Goal: Information Seeking & Learning: Learn about a topic

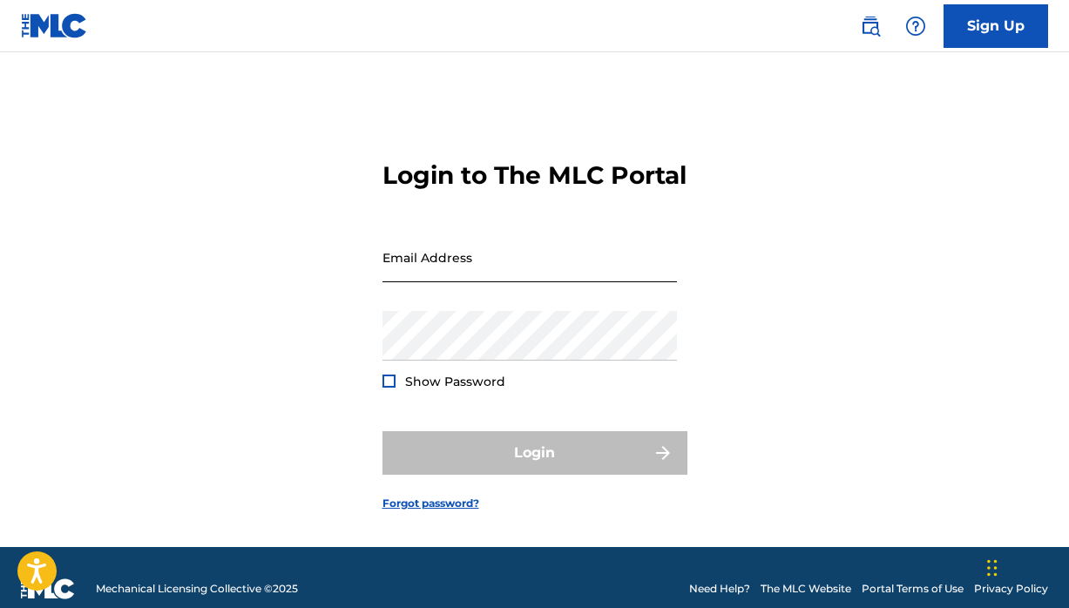
click at [465, 275] on input "Email Address" at bounding box center [530, 258] width 295 height 50
type input "[EMAIL_ADDRESS][DOMAIN_NAME]"
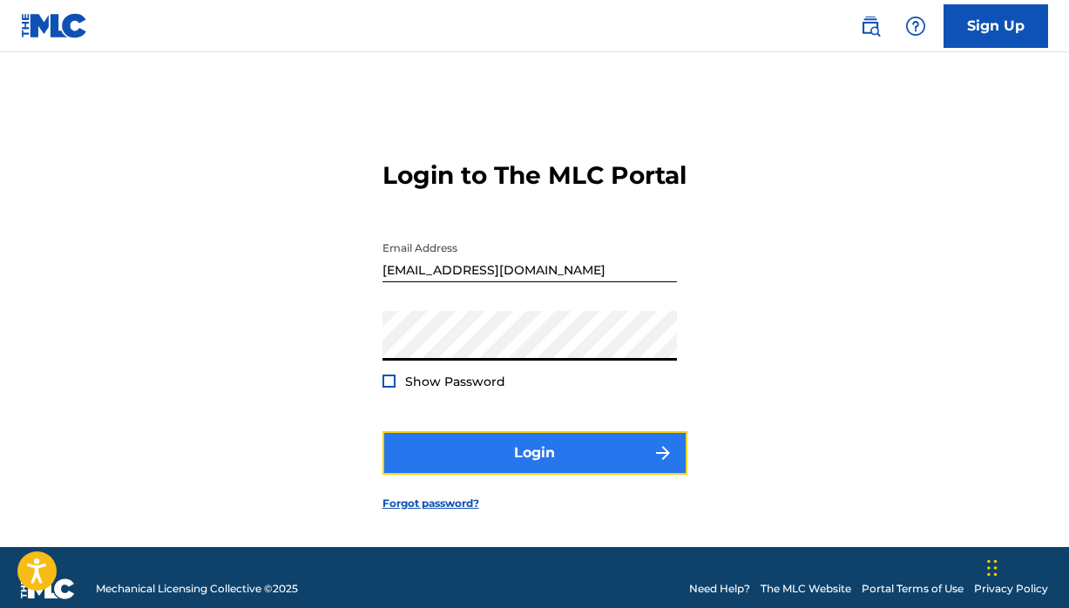
click at [445, 466] on button "Login" at bounding box center [535, 453] width 305 height 44
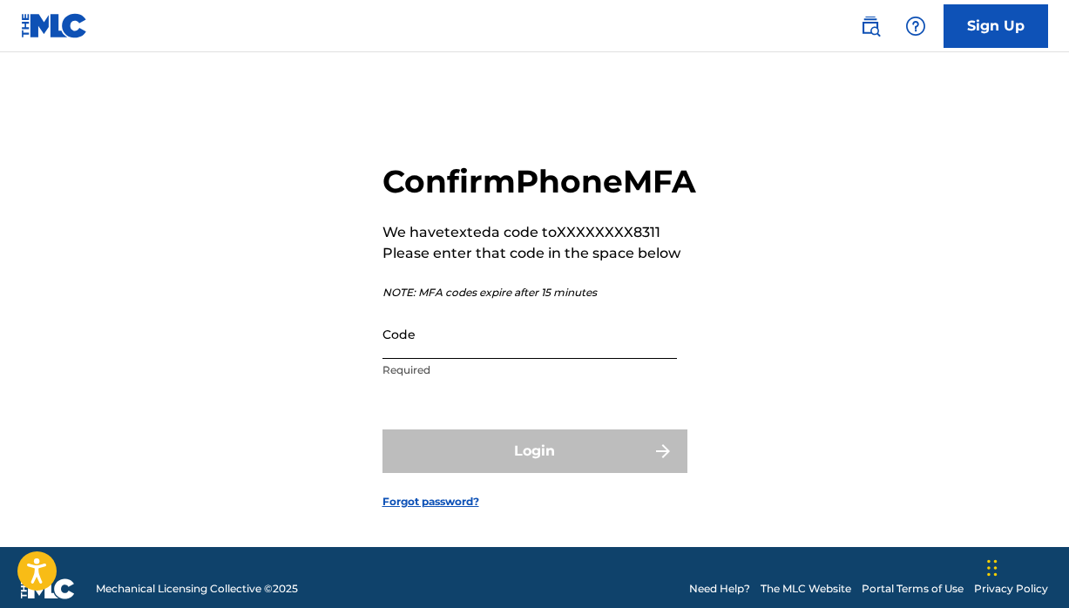
click at [447, 359] on input "Code" at bounding box center [530, 334] width 295 height 50
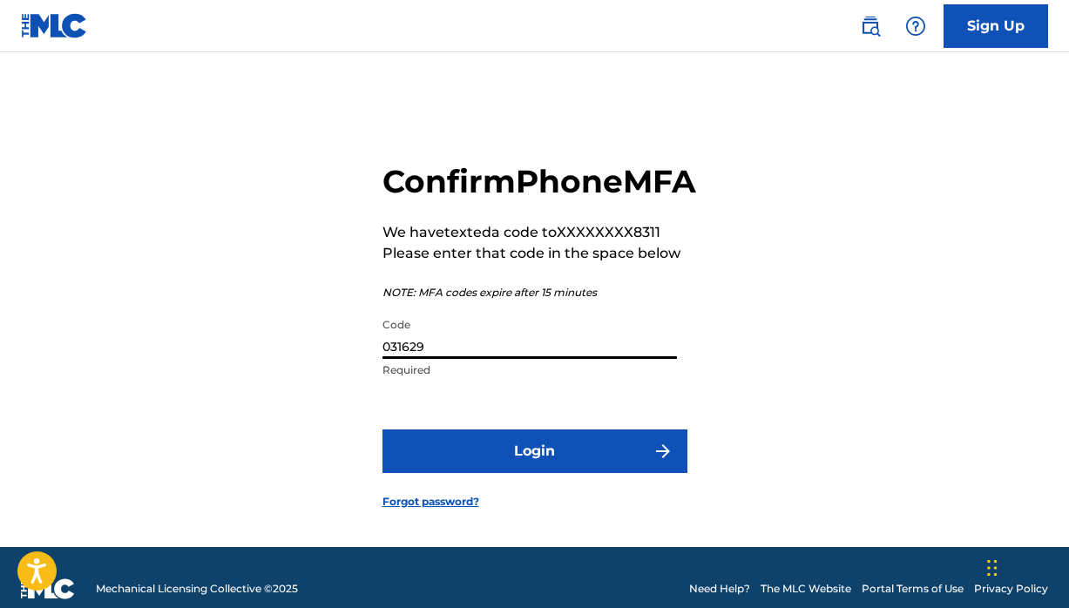
type input "031629"
click at [383, 430] on button "Login" at bounding box center [535, 452] width 305 height 44
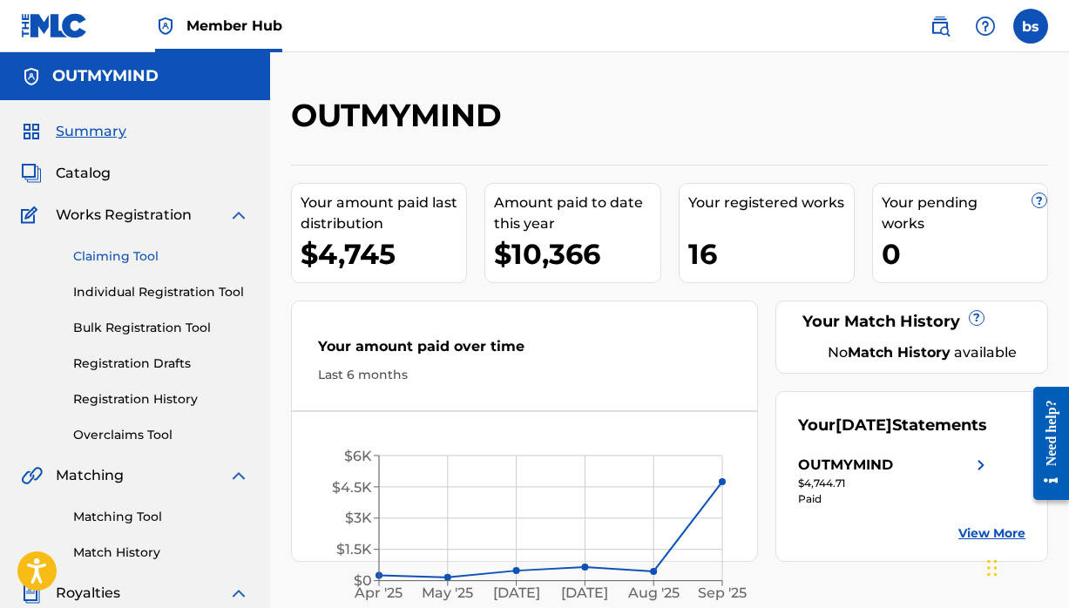
click at [139, 254] on link "Claiming Tool" at bounding box center [161, 257] width 176 height 18
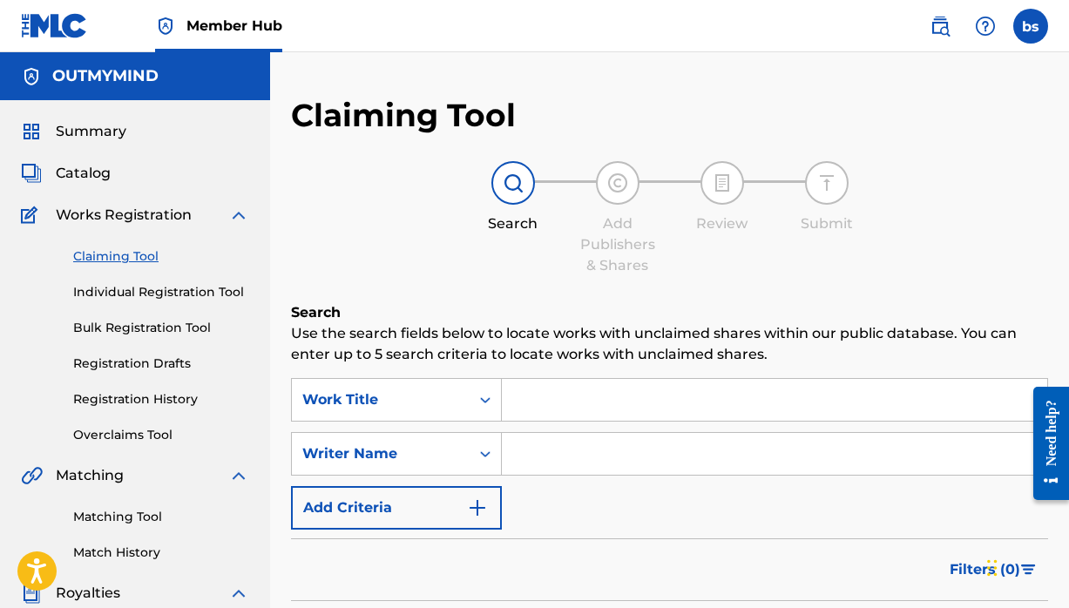
click at [591, 404] on input "Search Form" at bounding box center [775, 400] width 546 height 42
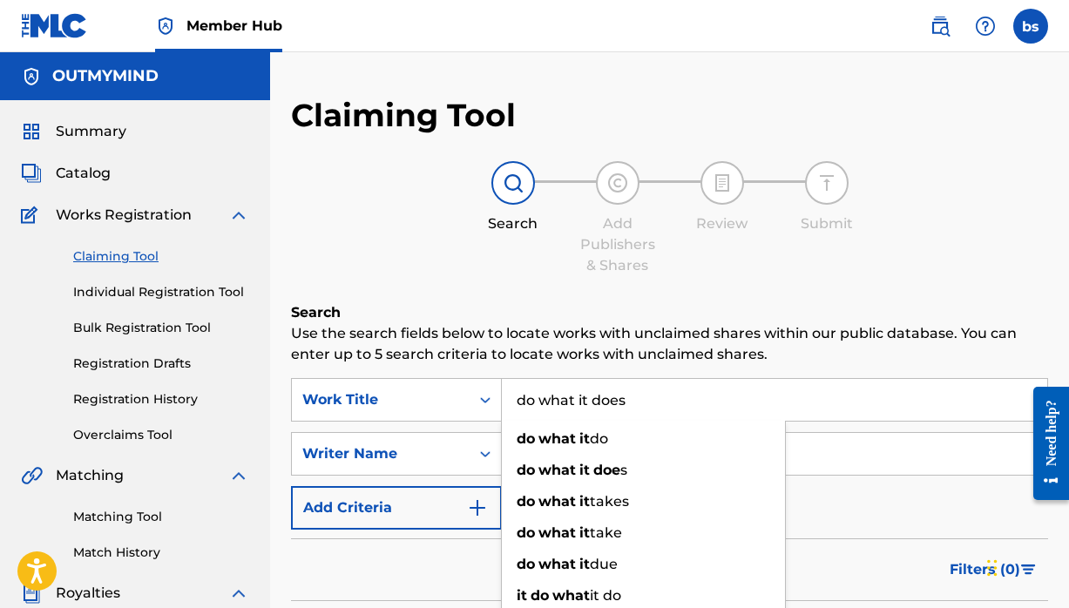
type input "do what it does"
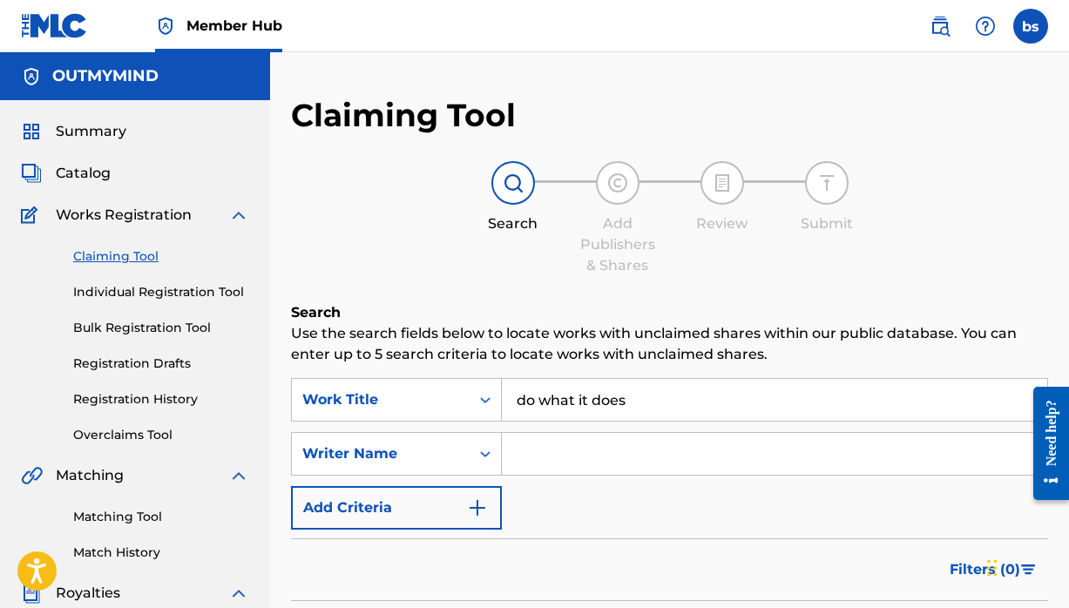
click at [617, 465] on input "Search Form" at bounding box center [775, 454] width 546 height 42
type input "[PERSON_NAME]"
drag, startPoint x: 650, startPoint y: 403, endPoint x: 356, endPoint y: 343, distance: 299.6
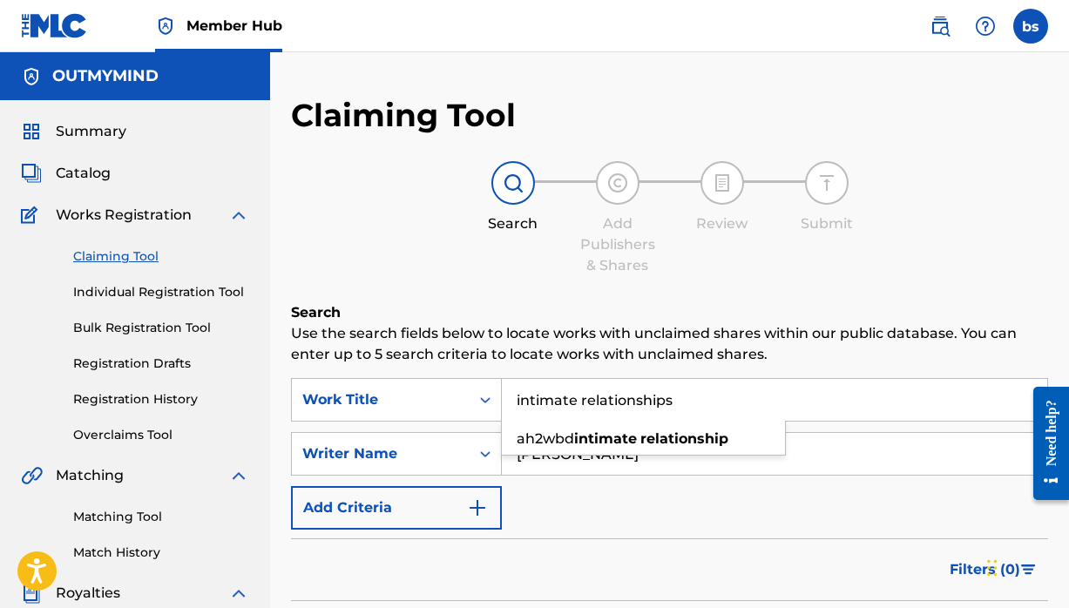
type input "intimate relationships"
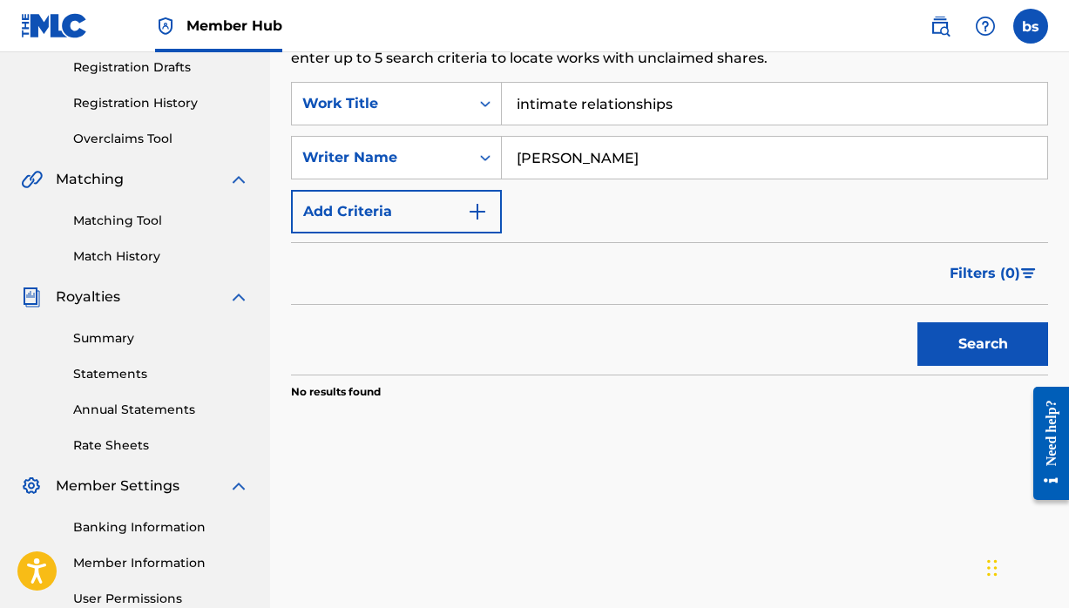
scroll to position [315, 0]
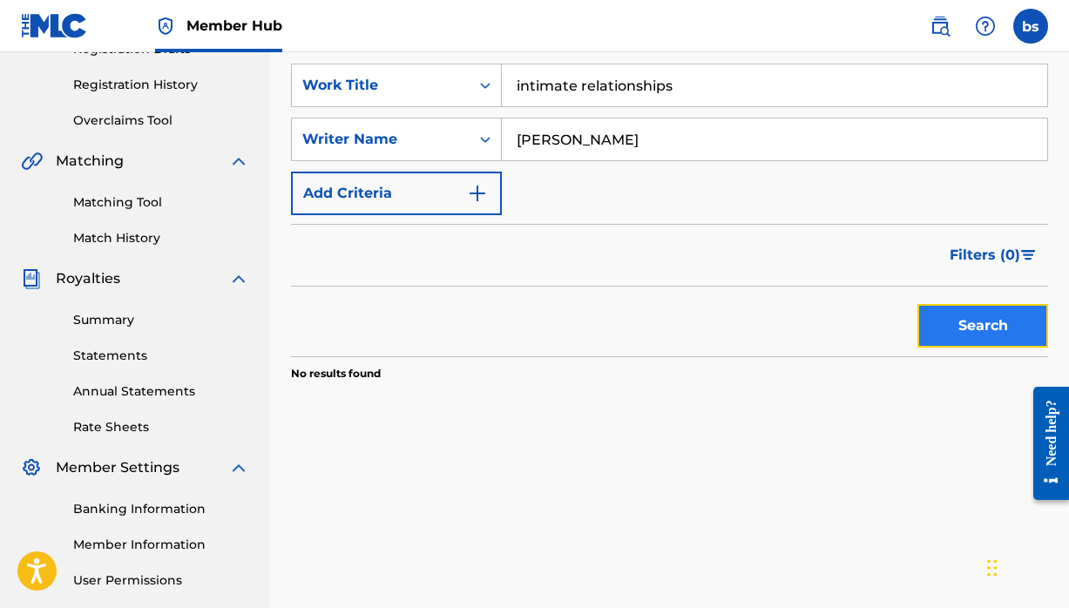
click at [941, 317] on button "Search" at bounding box center [983, 326] width 131 height 44
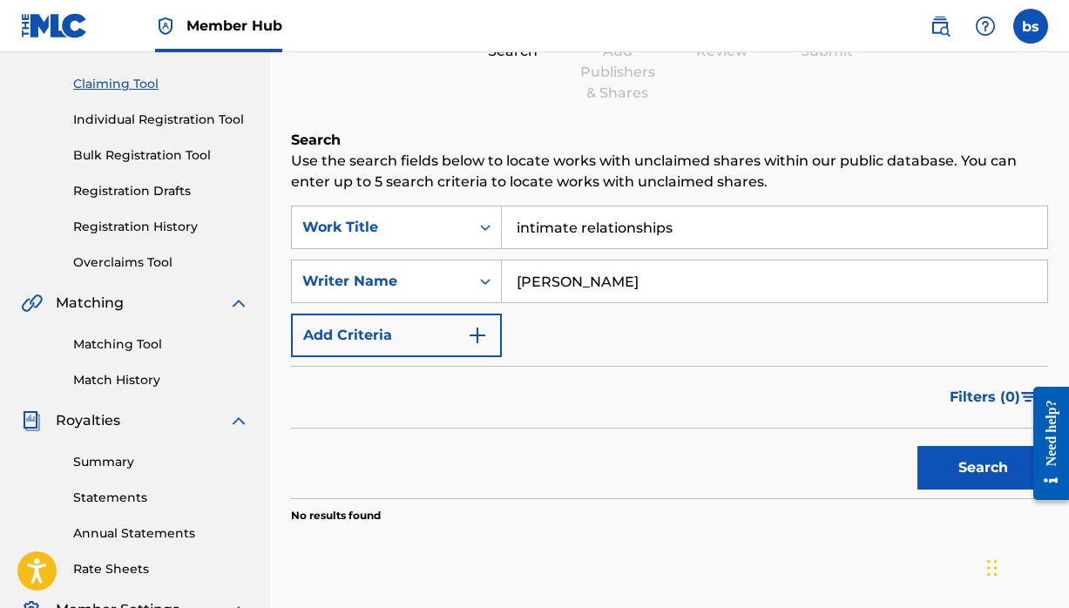
scroll to position [151, 0]
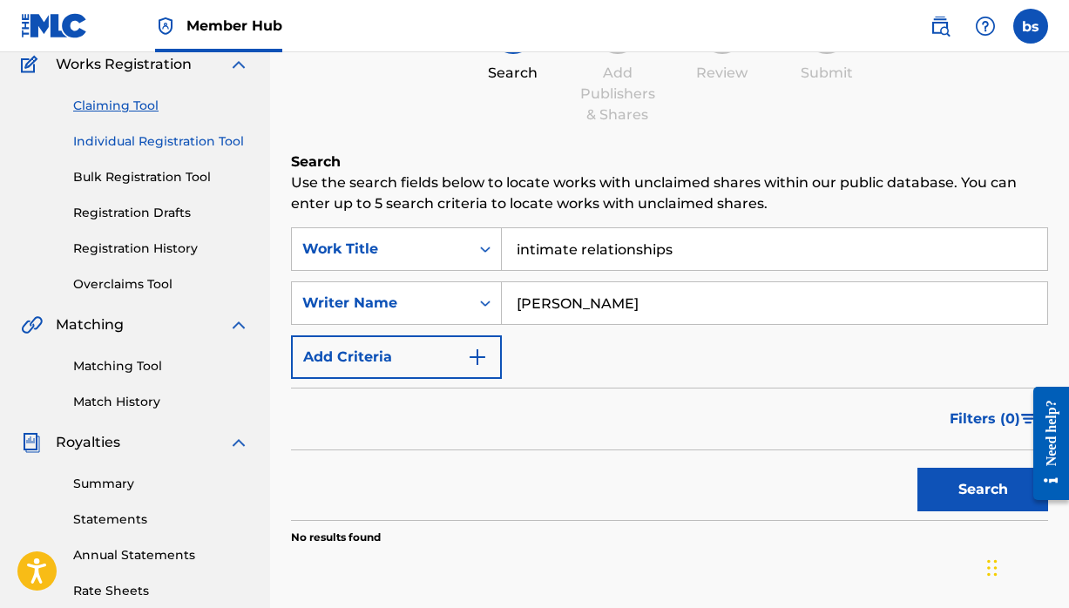
click at [156, 142] on link "Individual Registration Tool" at bounding box center [161, 141] width 176 height 18
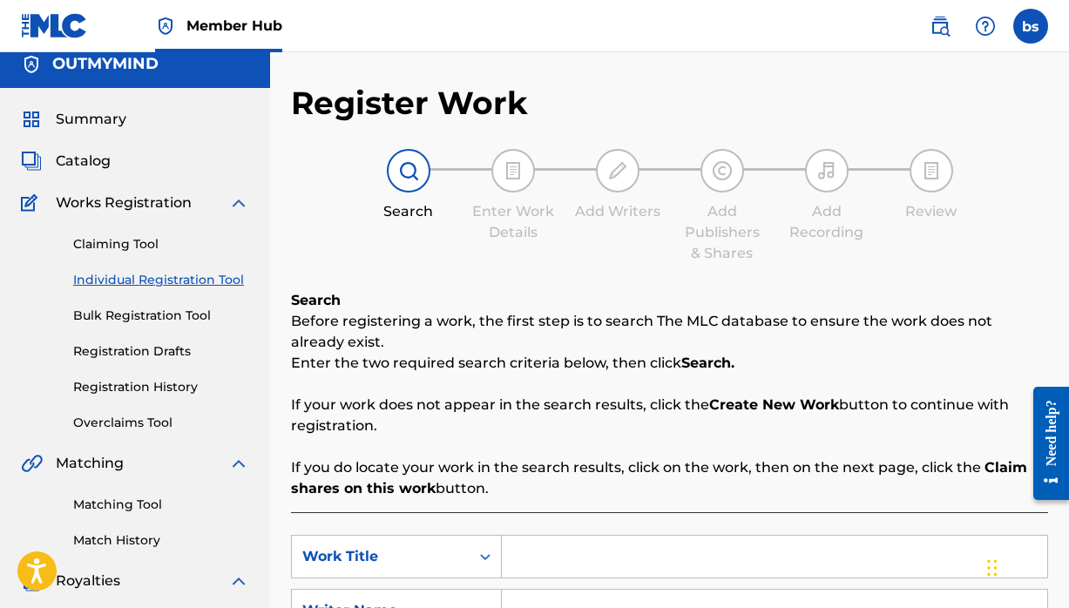
scroll to position [129, 0]
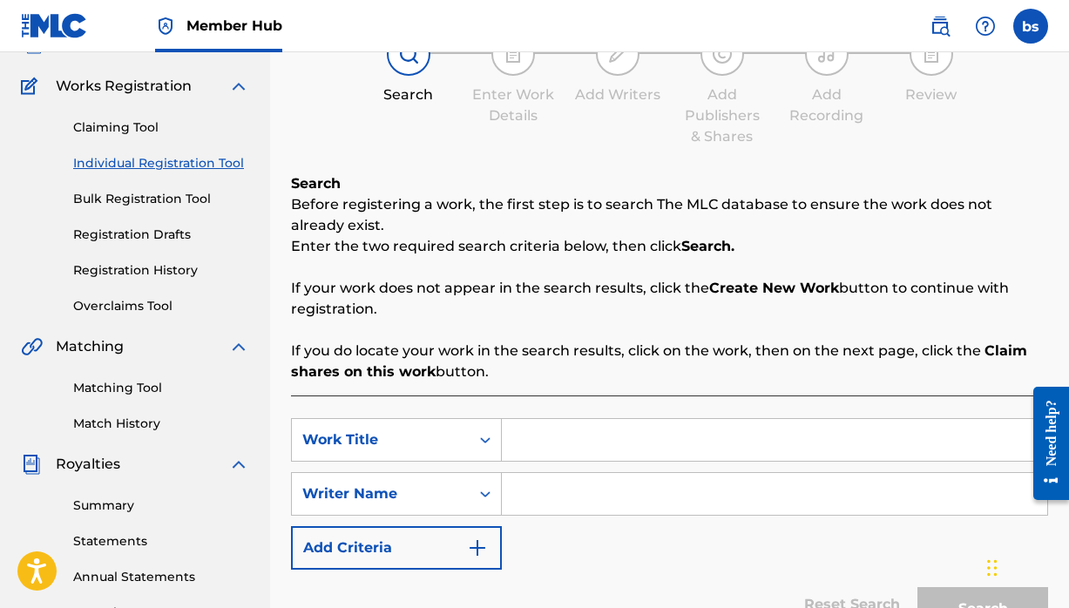
click at [589, 423] on input "Search Form" at bounding box center [775, 440] width 546 height 42
click at [586, 435] on input "Do what i does" at bounding box center [775, 440] width 546 height 42
type input "Do what it does"
click at [587, 494] on input "Search Form" at bounding box center [775, 494] width 546 height 42
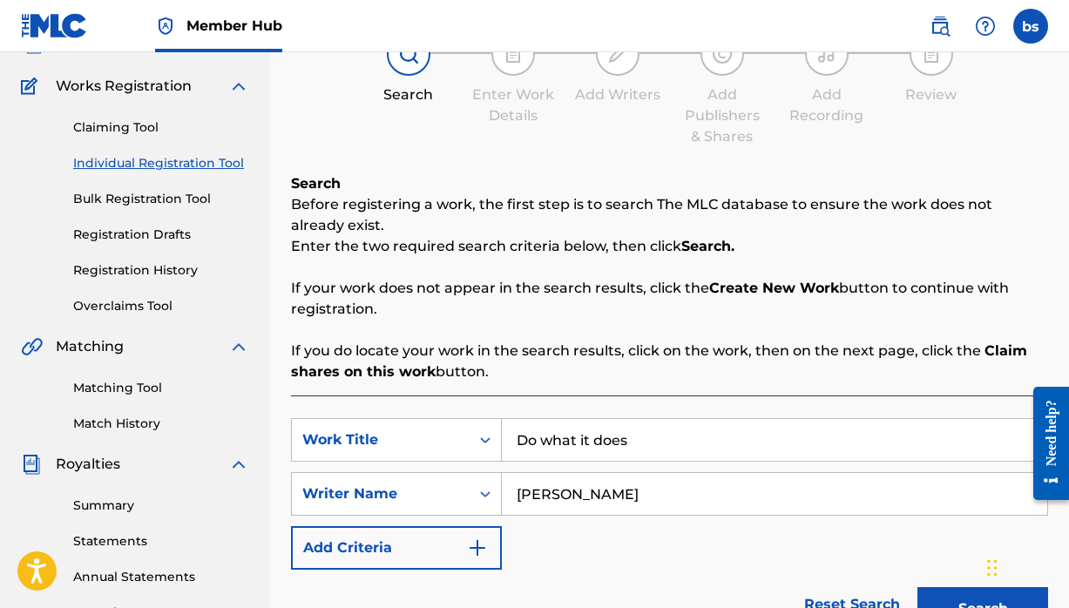
type input "[PERSON_NAME]"
click at [918, 587] on button "Search" at bounding box center [983, 609] width 131 height 44
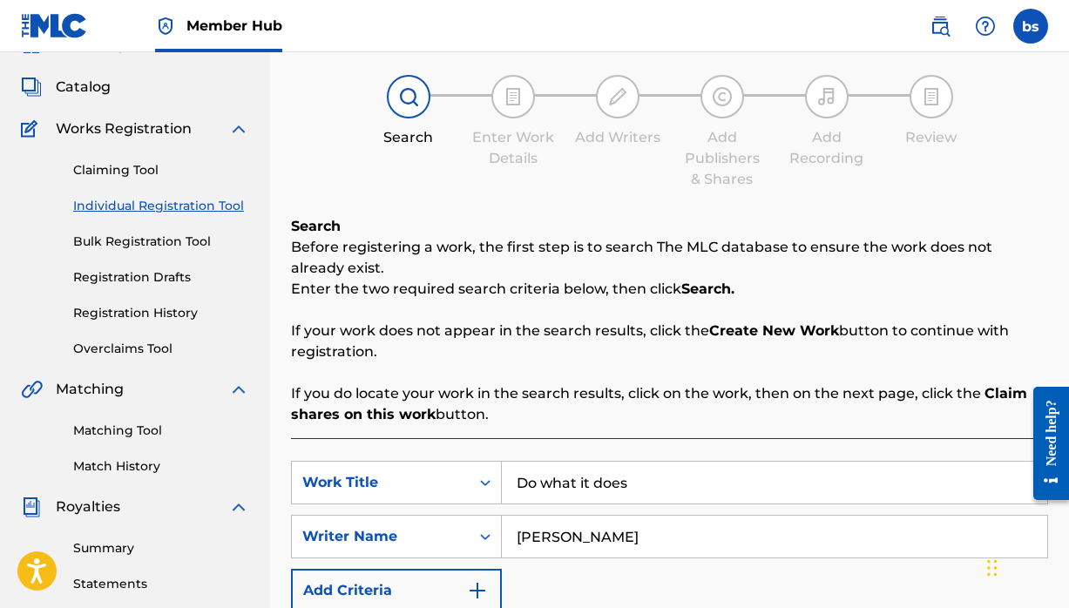
scroll to position [0, 0]
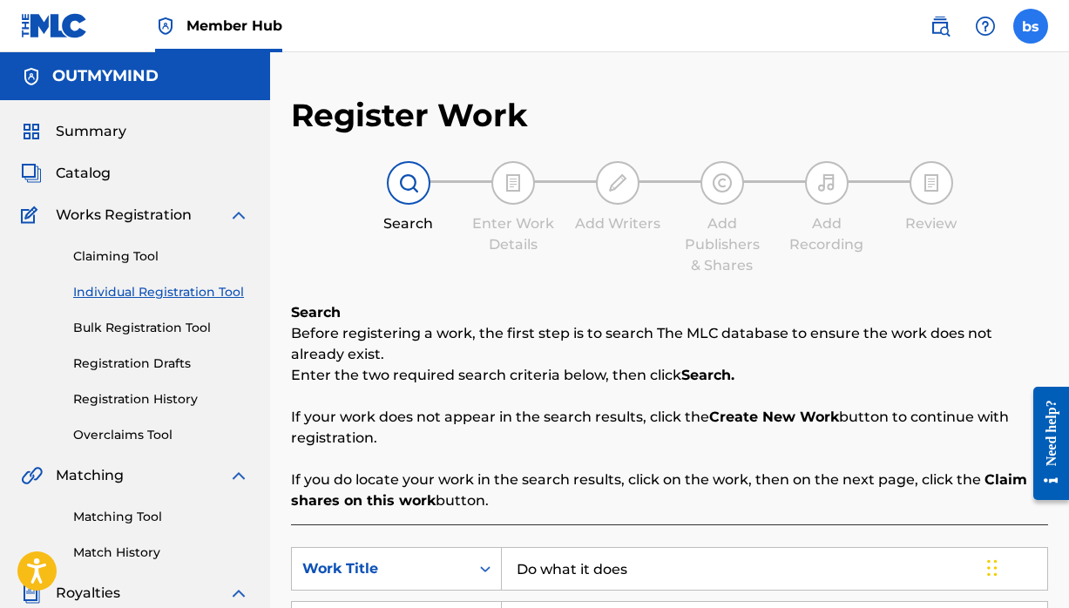
click at [1034, 14] on label at bounding box center [1031, 26] width 35 height 35
click at [1031, 26] on input "bs [PERSON_NAME] [EMAIL_ADDRESS][DOMAIN_NAME] Notification Preferences Profile …" at bounding box center [1031, 26] width 0 height 0
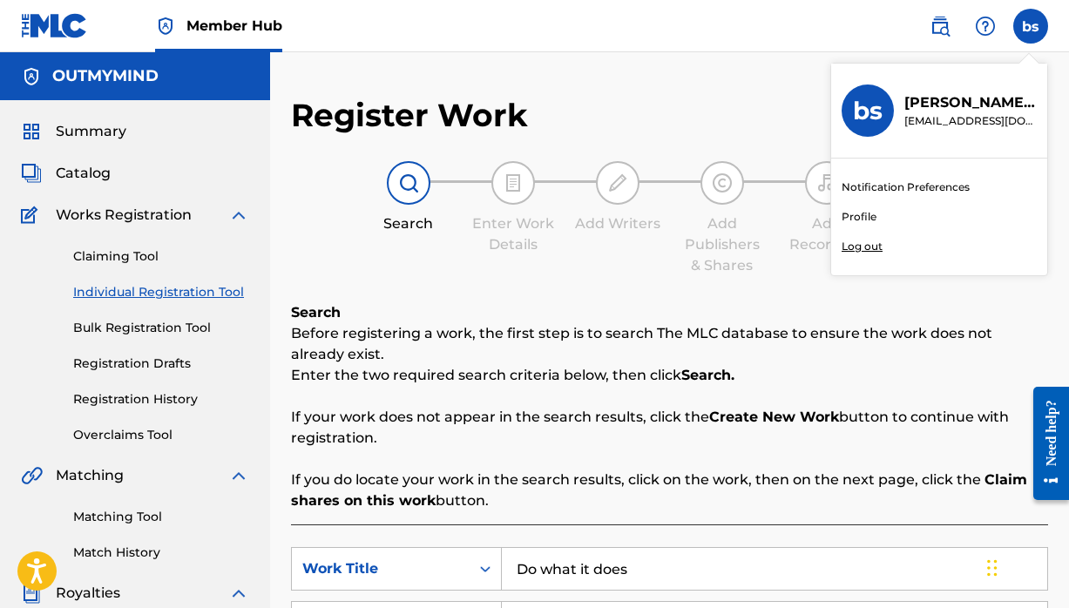
click at [143, 247] on div "Claiming Tool Individual Registration Tool Bulk Registration Tool Registration …" at bounding box center [135, 335] width 228 height 219
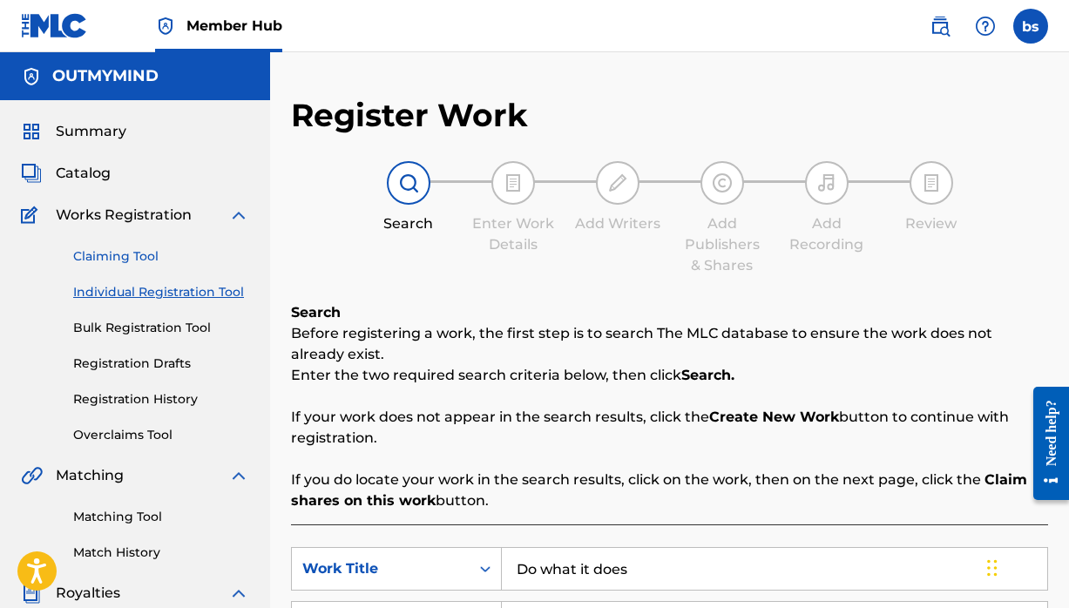
click at [136, 251] on link "Claiming Tool" at bounding box center [161, 257] width 176 height 18
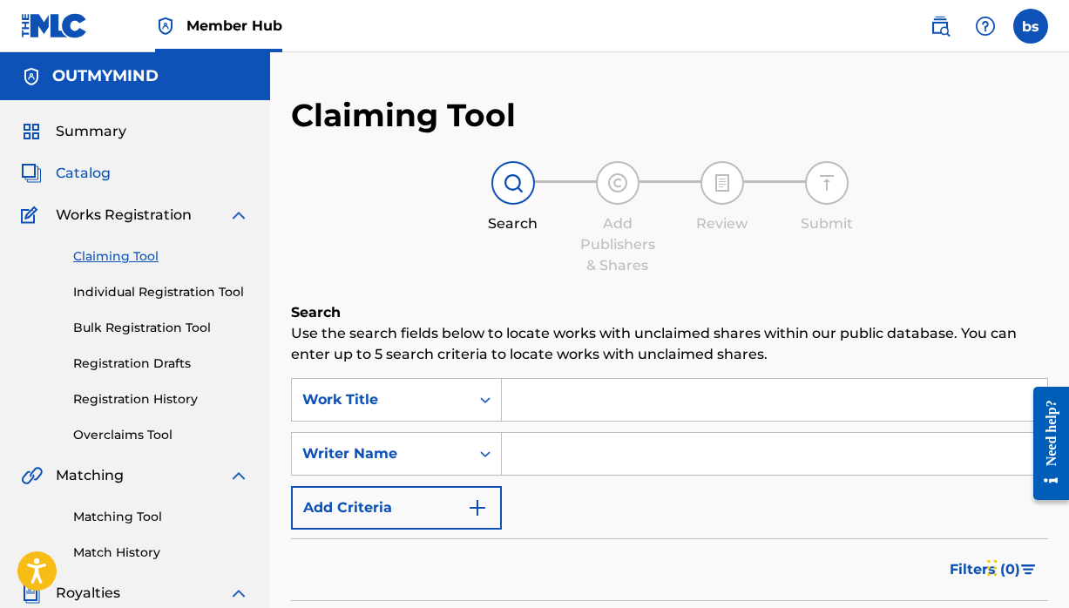
click at [102, 176] on span "Catalog" at bounding box center [83, 173] width 55 height 21
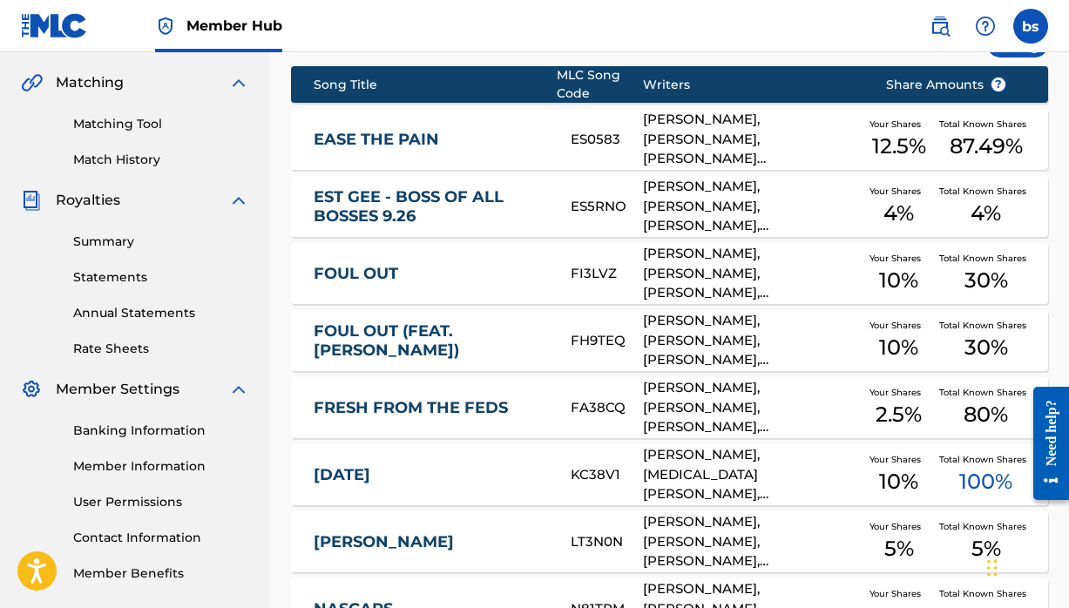
scroll to position [406, 0]
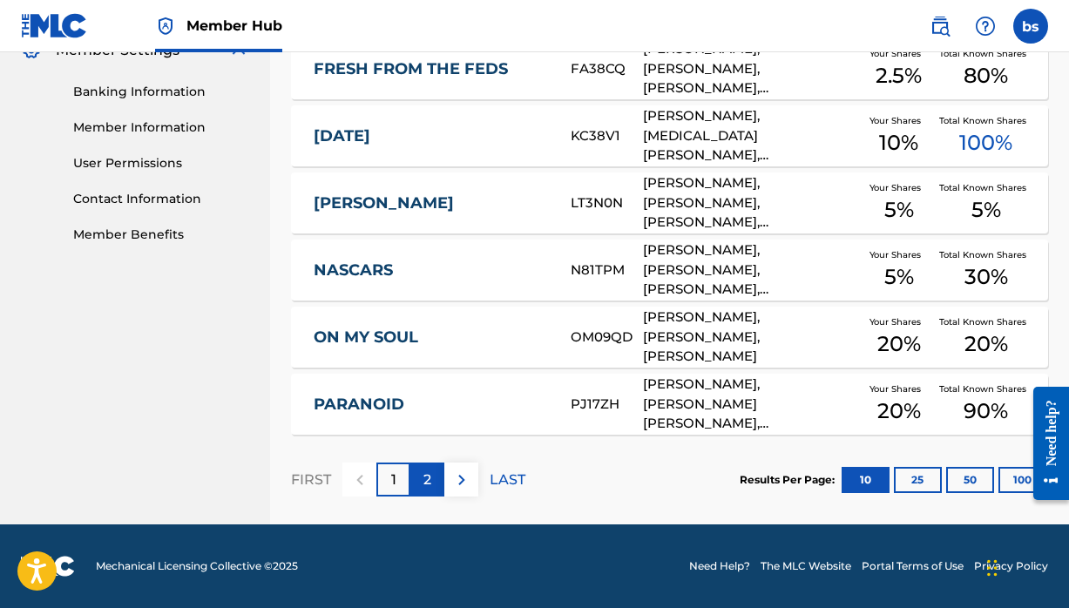
click at [430, 478] on p "2" at bounding box center [428, 480] width 8 height 21
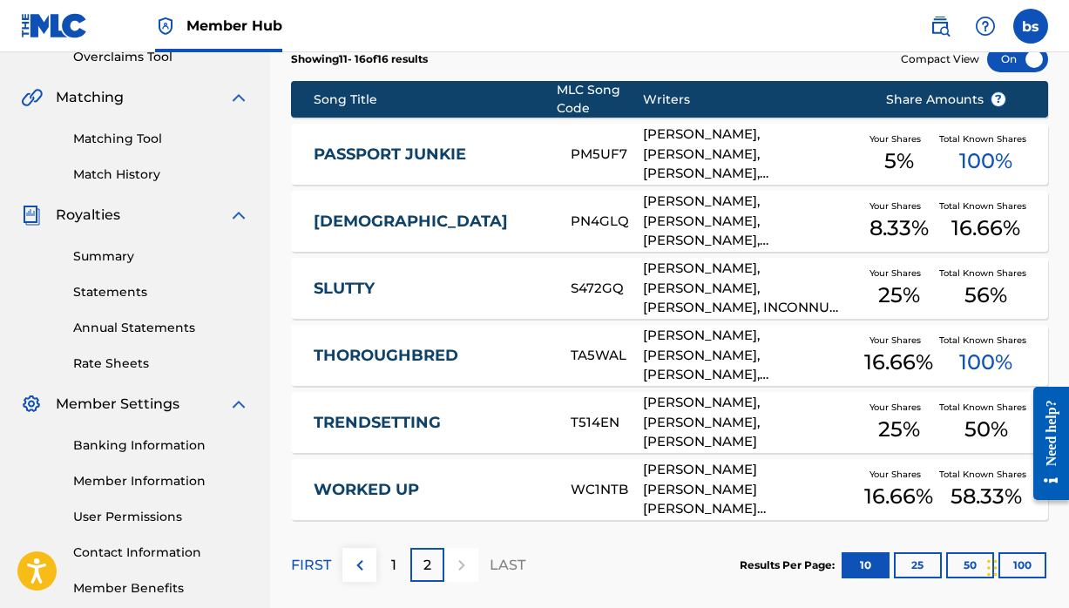
scroll to position [362, 0]
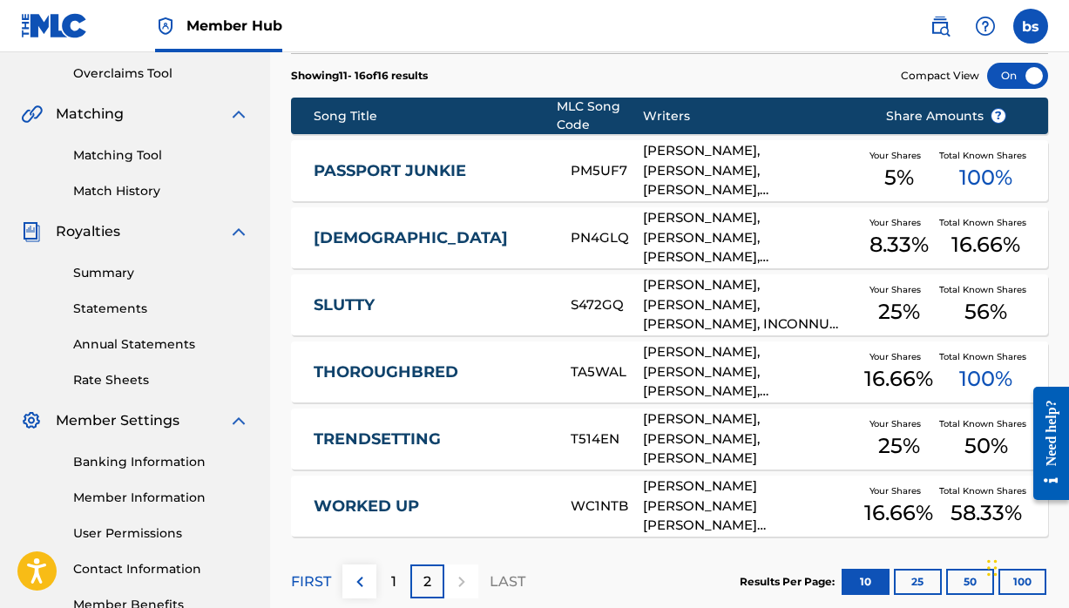
click at [522, 298] on link "SLUTTY" at bounding box center [431, 305] width 234 height 20
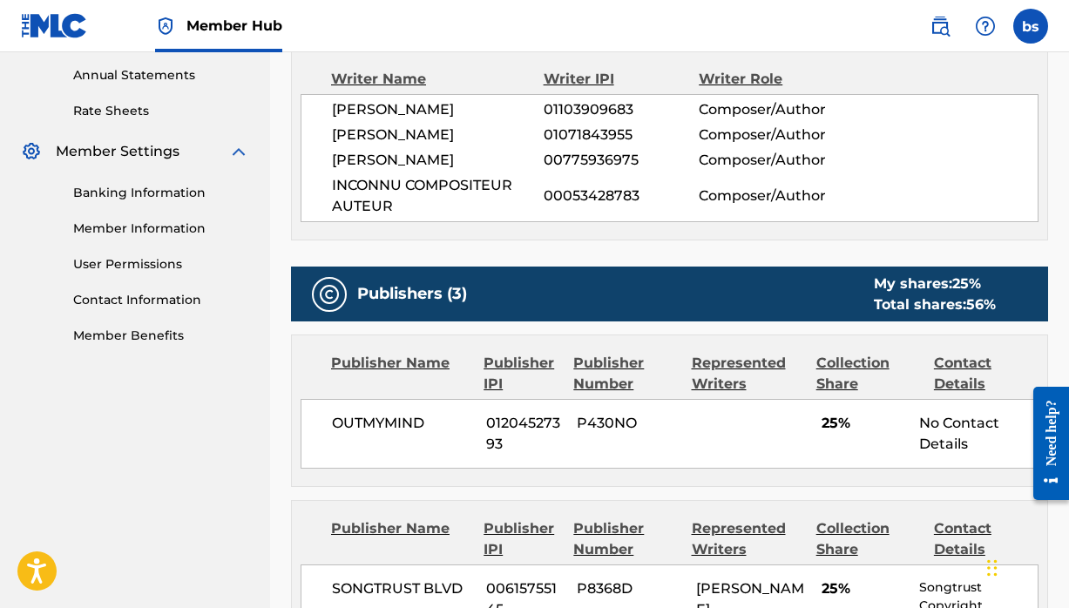
scroll to position [629, 0]
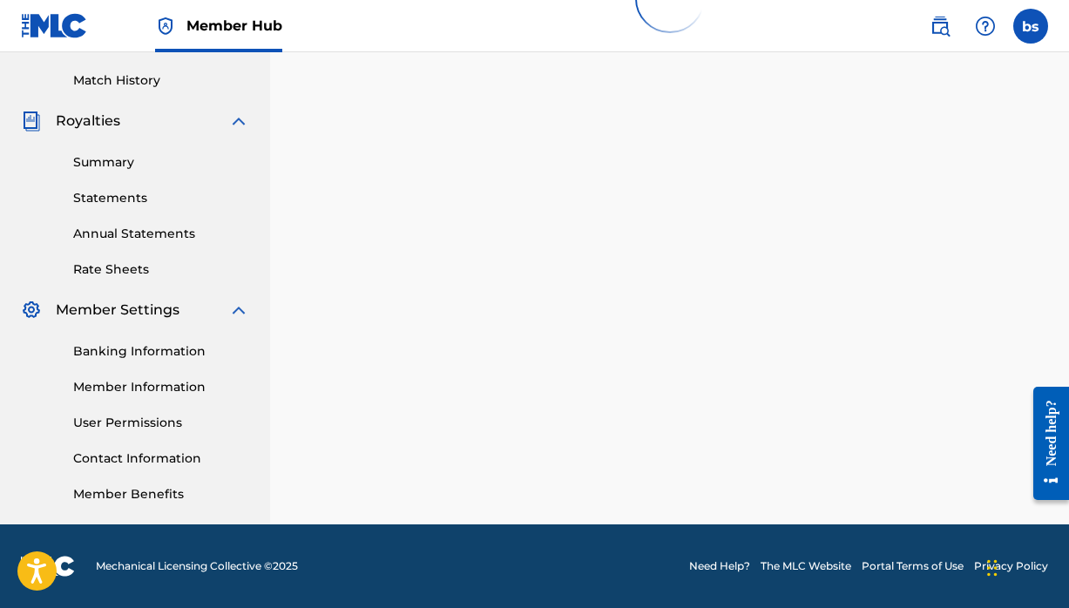
scroll to position [362, 0]
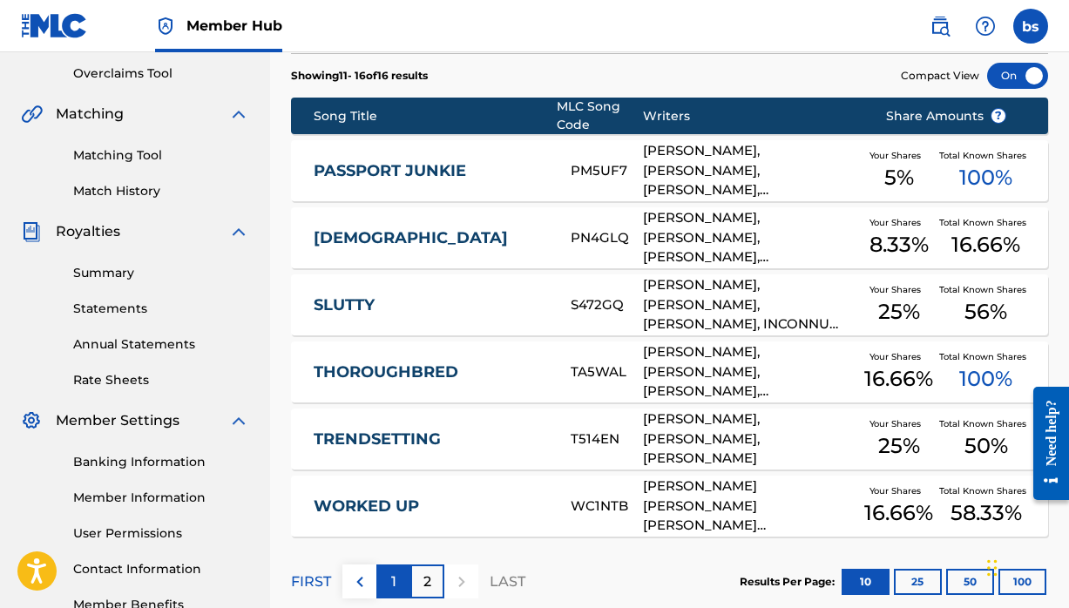
click at [386, 578] on div "1" at bounding box center [393, 582] width 34 height 34
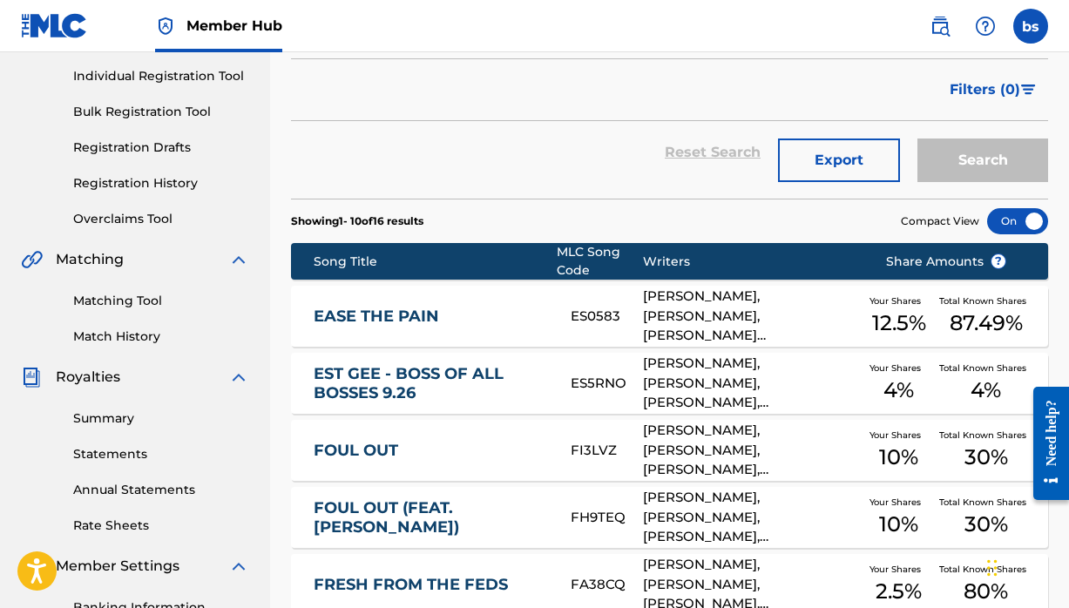
scroll to position [0, 0]
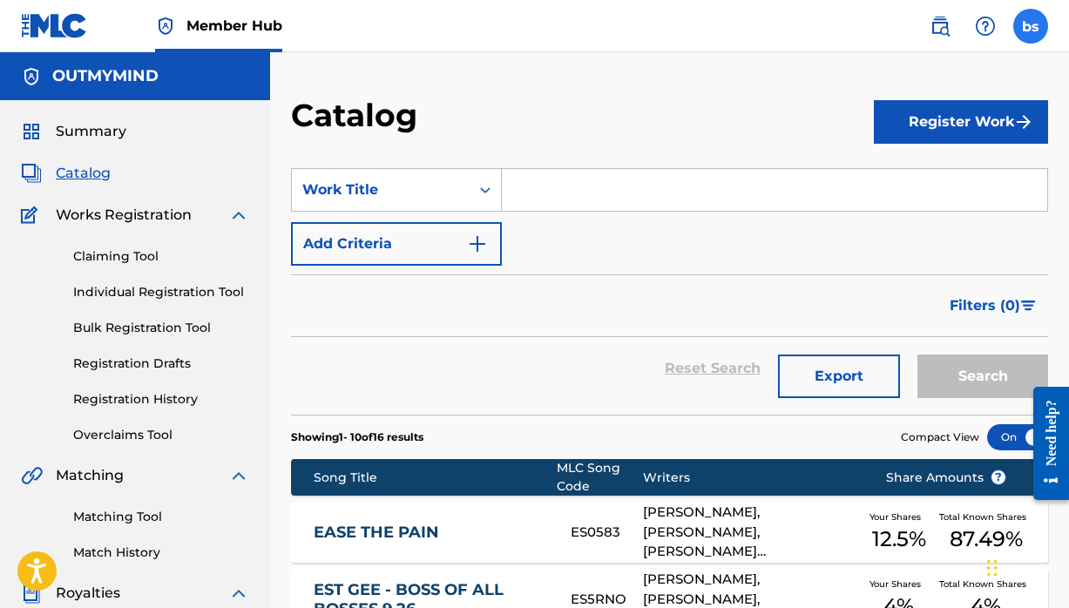
click at [1044, 22] on label at bounding box center [1031, 26] width 35 height 35
click at [1031, 26] on input "bs [PERSON_NAME] [EMAIL_ADDRESS][DOMAIN_NAME] Notification Preferences Profile …" at bounding box center [1031, 26] width 0 height 0
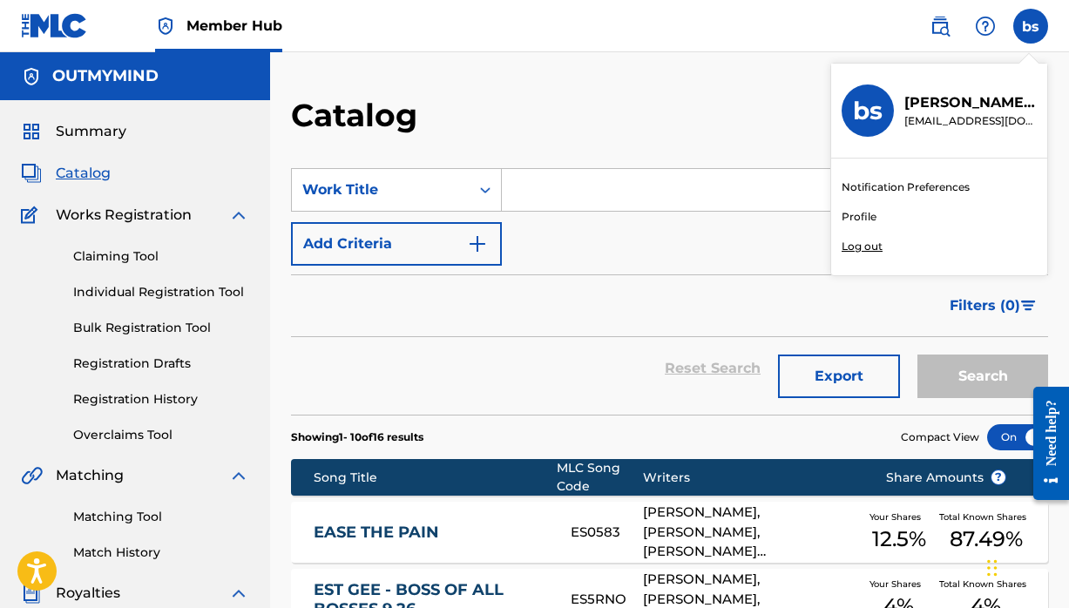
click at [862, 241] on p "Log out" at bounding box center [862, 247] width 41 height 16
click at [1031, 26] on input "bs [PERSON_NAME] [EMAIL_ADDRESS][DOMAIN_NAME] Notification Preferences Profile …" at bounding box center [1031, 26] width 0 height 0
